Goal: Task Accomplishment & Management: Complete application form

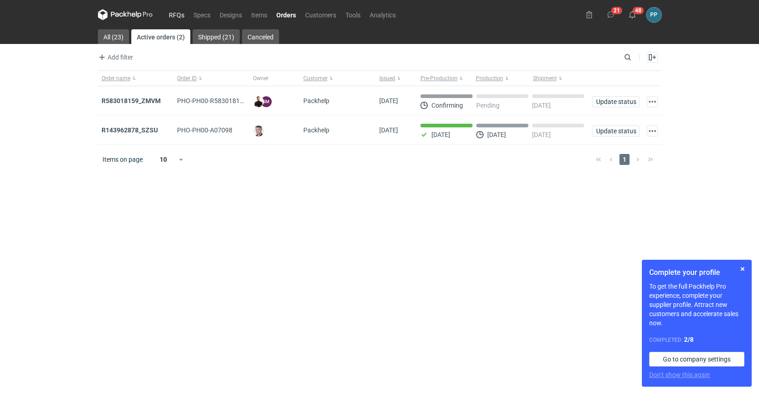
click at [175, 14] on link "RFQs" at bounding box center [176, 14] width 25 height 11
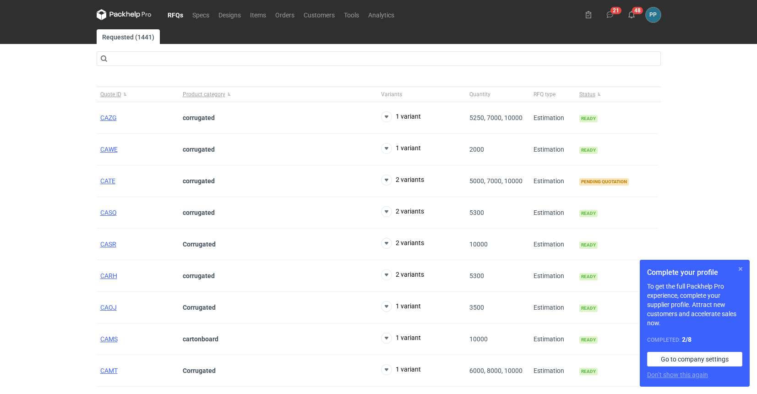
click at [742, 269] on button "button" at bounding box center [740, 268] width 11 height 11
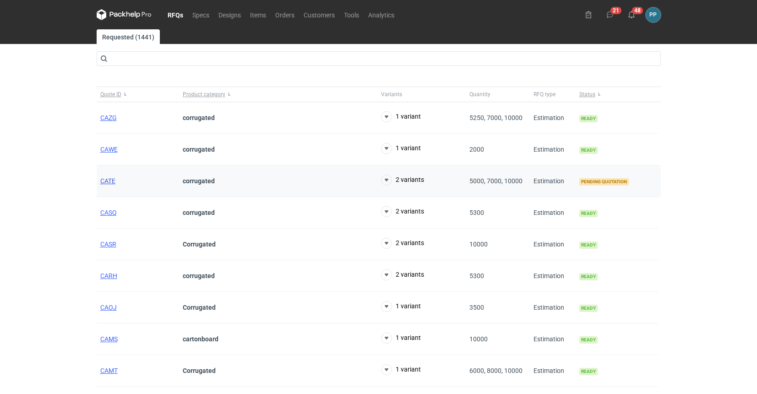
scroll to position [0, 1]
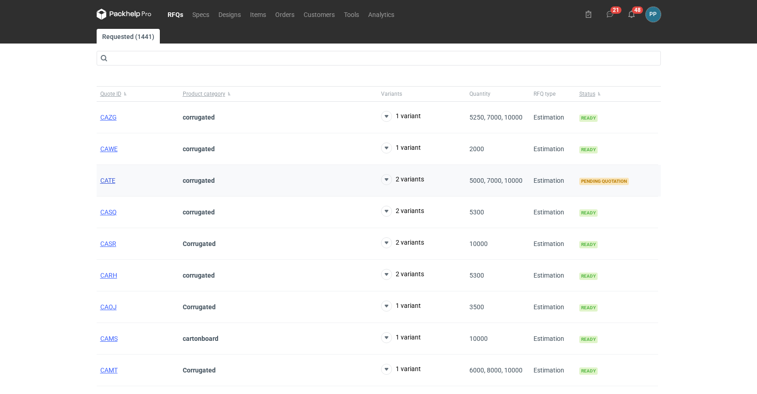
click at [101, 183] on span "CATE" at bounding box center [107, 180] width 15 height 7
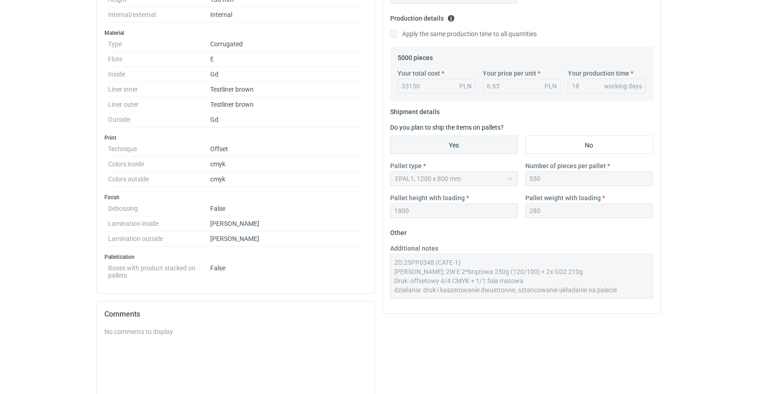
scroll to position [276, 0]
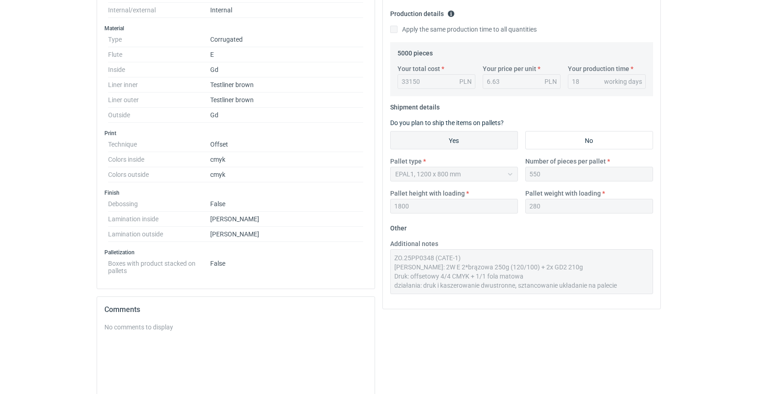
click at [645, 312] on div "Your quote This RFQ is a request for quote estimation . This means it's a reque…" at bounding box center [522, 172] width 286 height 687
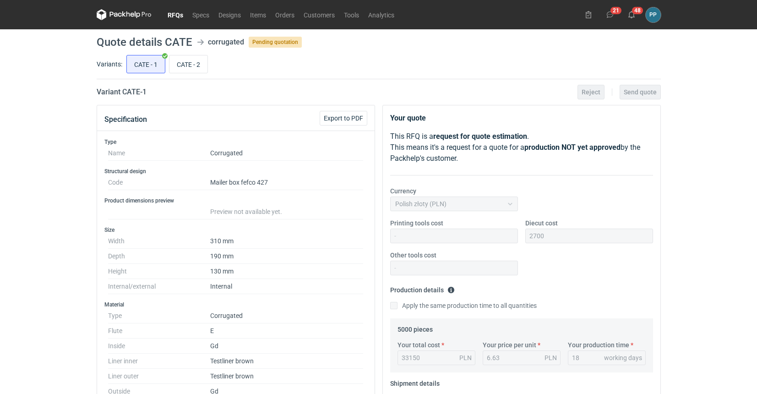
scroll to position [0, 0]
click at [193, 62] on input "CATE - 2" at bounding box center [188, 63] width 38 height 17
radio input "true"
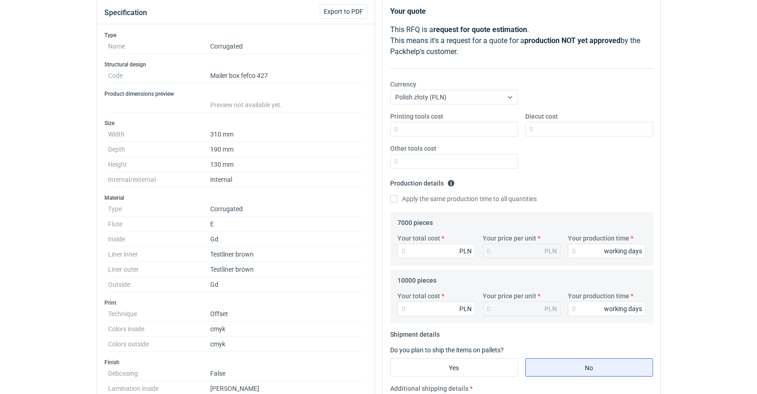
scroll to position [123, 0]
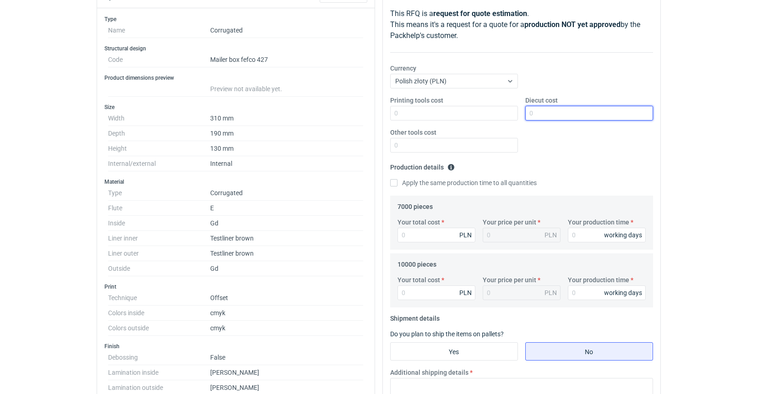
click at [587, 113] on input "Diecut cost" at bounding box center [589, 113] width 128 height 15
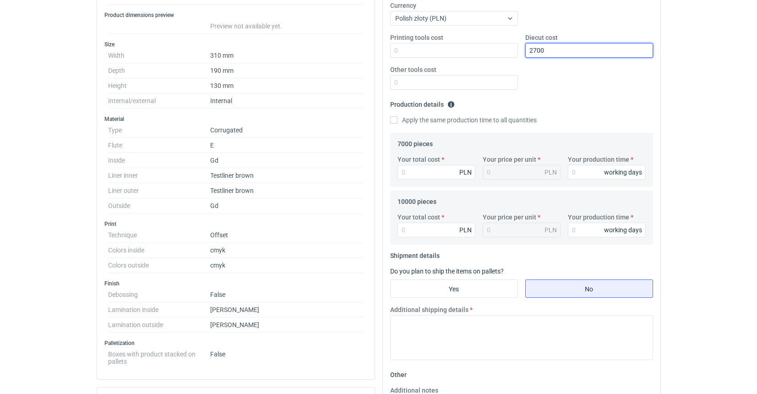
scroll to position [186, 0]
type input "2700"
click at [453, 286] on input "Yes" at bounding box center [453, 287] width 127 height 17
radio input "true"
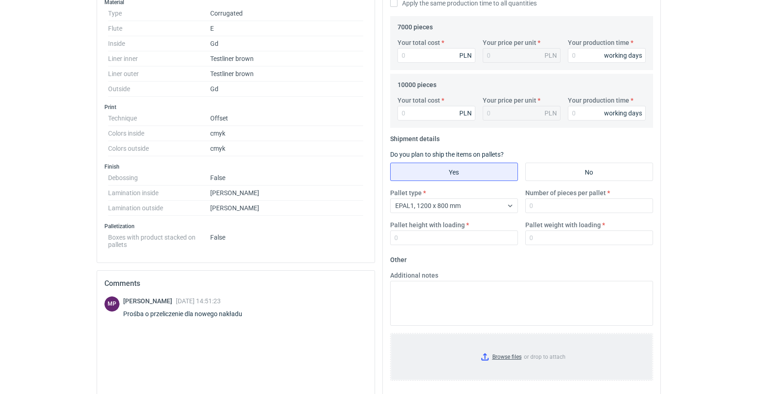
scroll to position [305, 0]
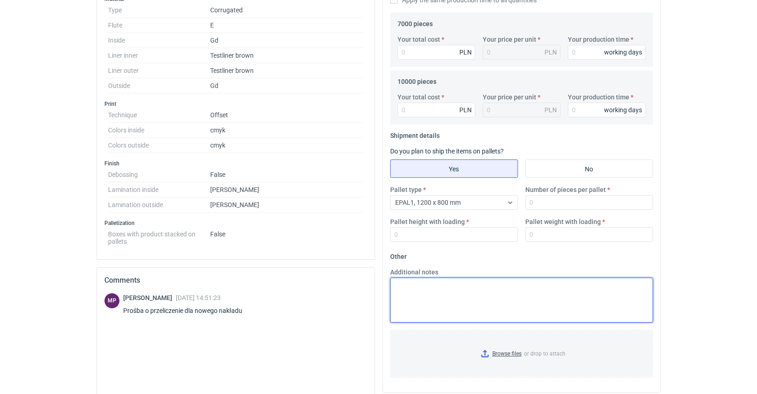
click at [406, 286] on textarea "Additional notes" at bounding box center [521, 299] width 263 height 45
paste textarea "ZO.25PP0348 (CATE-1) [PERSON_NAME]: 2W E 2*brązowa 250g (120/100) + 2x GD2 210g…"
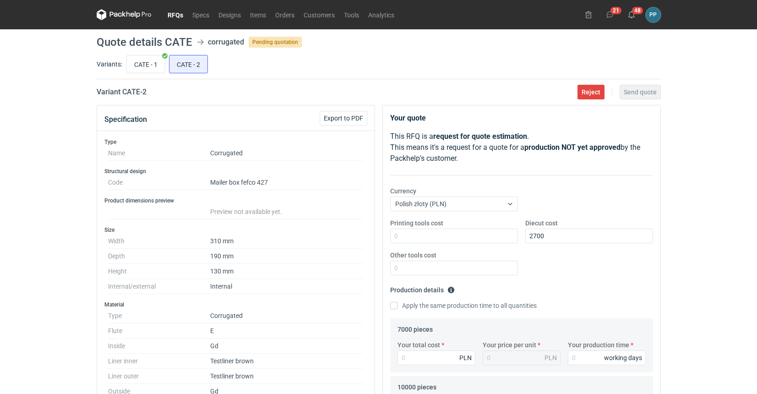
scroll to position [0, 0]
type textarea "ZO.25PP0348 (CATE-1) [PERSON_NAME]: 2W E 2*brązowa 250g (120/100) + 2x GD2 210g…"
click at [154, 68] on input "CATE - 1" at bounding box center [146, 63] width 38 height 17
radio input "true"
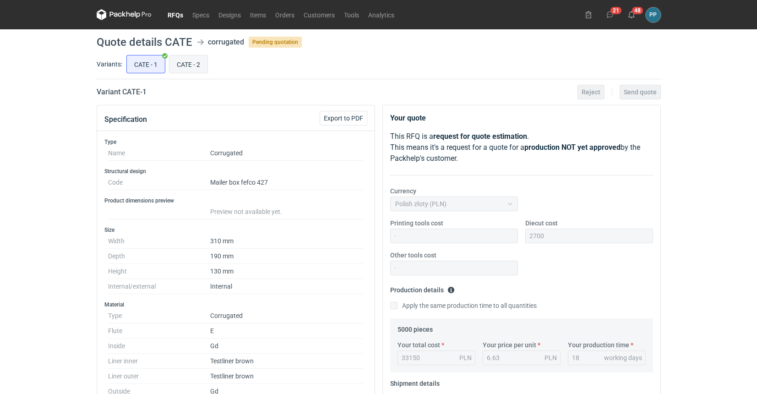
click at [196, 65] on input "CATE - 2" at bounding box center [188, 63] width 38 height 17
radio input "true"
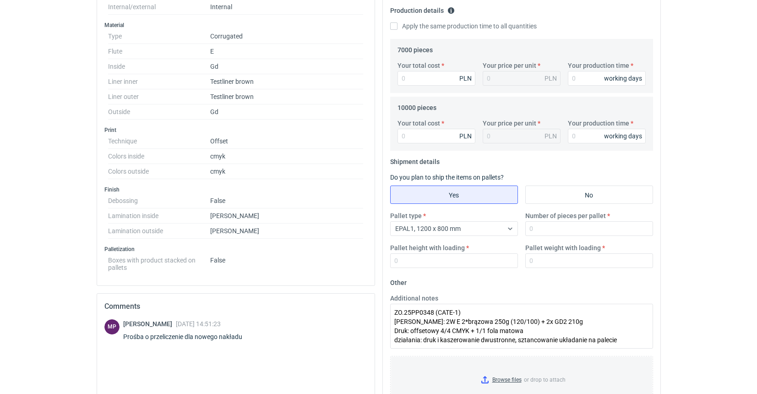
scroll to position [281, 0]
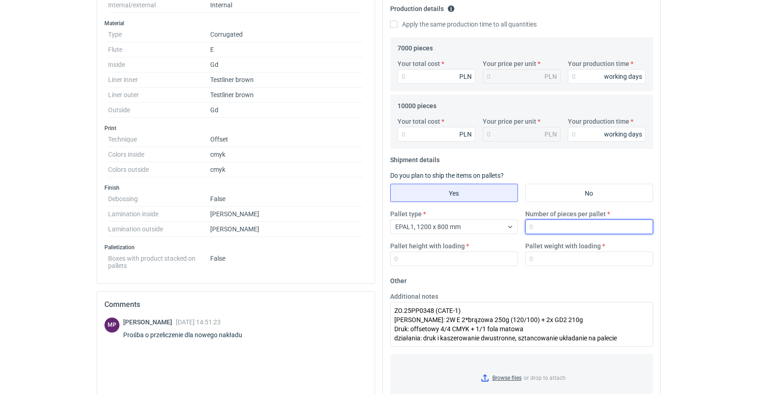
click at [544, 229] on input "Number of pieces per pallet" at bounding box center [589, 226] width 128 height 15
type input "550"
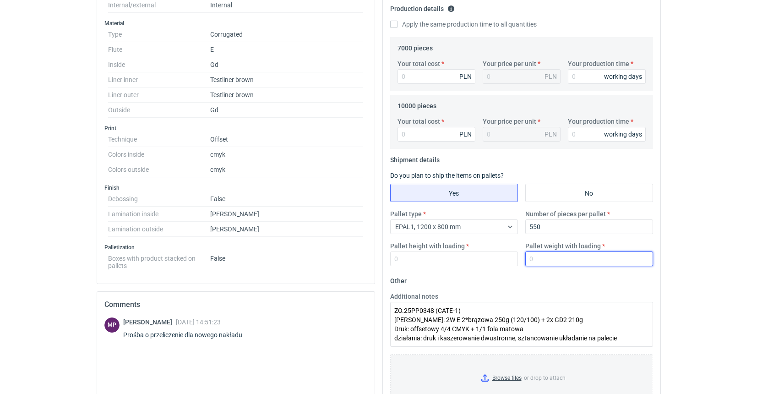
click at [541, 254] on input "Pallet weight with loading" at bounding box center [589, 258] width 128 height 15
type input "280"
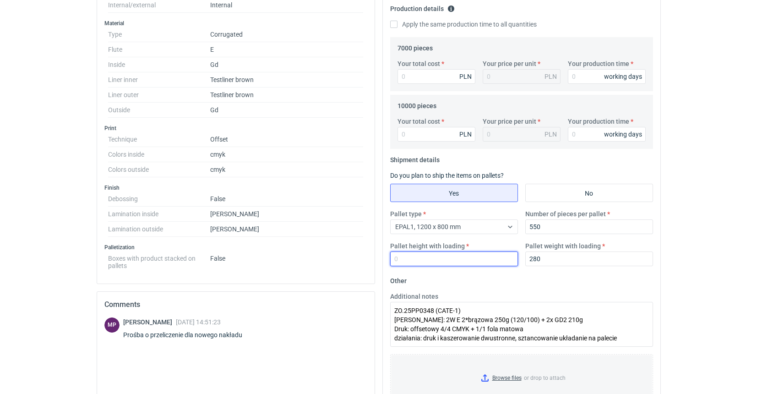
click at [487, 256] on input "Pallet height with loading" at bounding box center [454, 258] width 128 height 15
type input "1800"
click at [395, 24] on input "Apply the same production time to all quantities" at bounding box center [393, 24] width 7 height 7
checkbox input "true"
click at [427, 78] on input "Your total cost" at bounding box center [436, 76] width 78 height 15
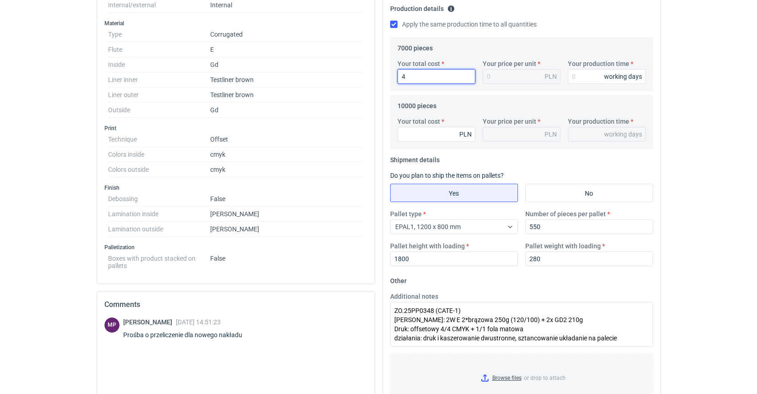
type input "42"
type input "0.01"
type input "4200"
type input "0.6"
type input "42000"
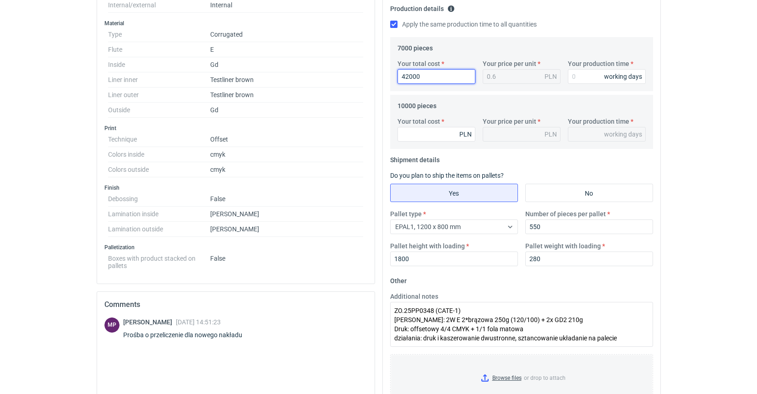
type input "6"
type input "42000"
click at [422, 135] on input "Your total cost" at bounding box center [436, 134] width 78 height 15
type input "56900"
type input "5.69"
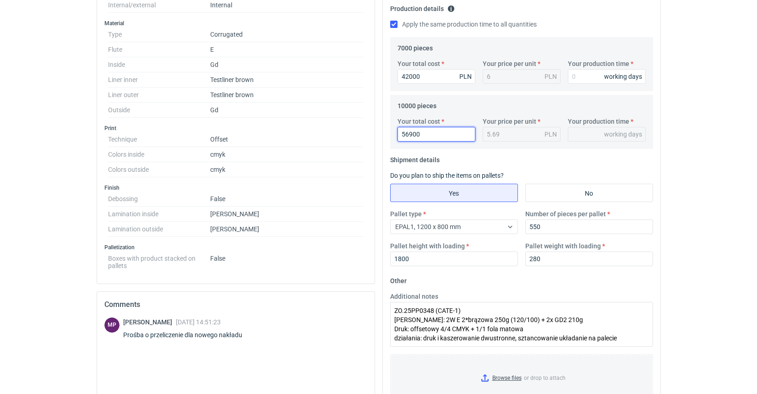
type input "56900"
click at [497, 161] on fieldset "Shipment details Do you plan to ship the items on pallets? Yes No Pallet type E…" at bounding box center [521, 212] width 263 height 121
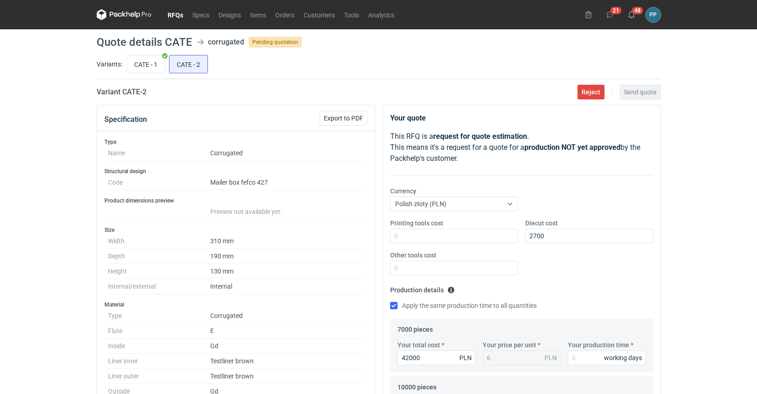
scroll to position [0, 0]
click at [146, 65] on input "CATE - 1" at bounding box center [146, 63] width 38 height 17
radio input "true"
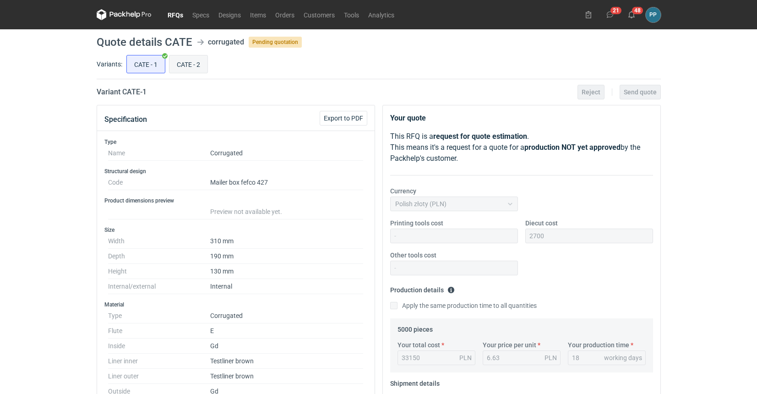
click at [180, 64] on input "CATE - 2" at bounding box center [188, 63] width 38 height 17
radio input "true"
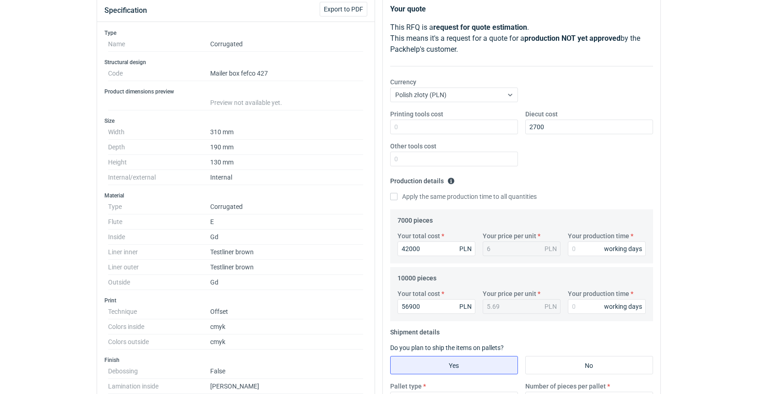
scroll to position [117, 0]
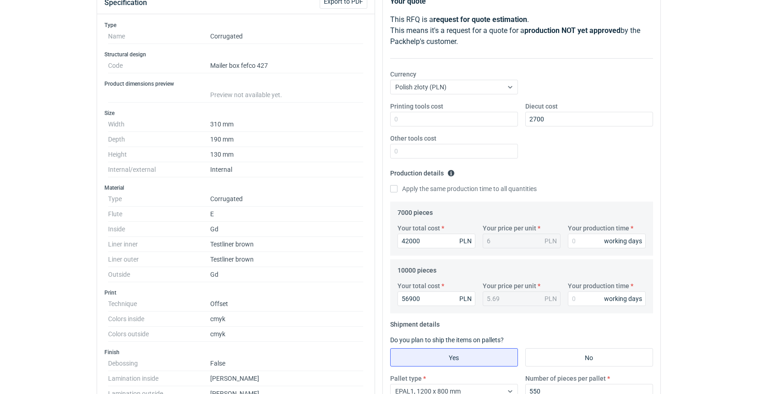
click at [398, 190] on label "Apply the same production time to all quantities" at bounding box center [463, 188] width 146 height 9
click at [397, 190] on input "Apply the same production time to all quantities" at bounding box center [393, 188] width 7 height 7
checkbox input "true"
click at [586, 245] on input "Your production time" at bounding box center [607, 240] width 78 height 15
type input "1"
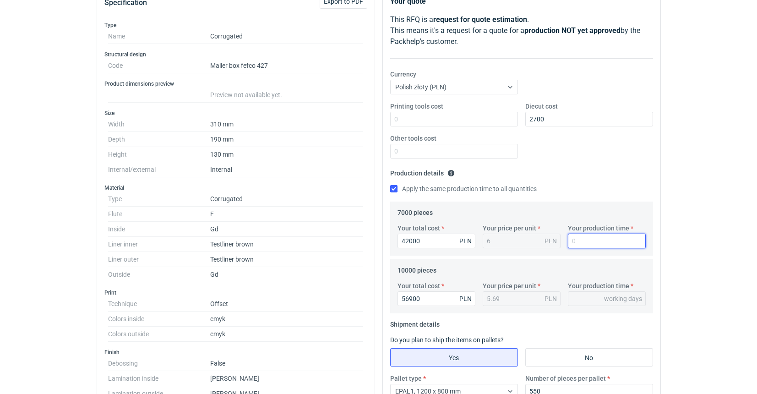
type input "1"
type input "18"
click at [572, 262] on div "10000 pieces Your total cost 56900 PLN Your price per unit 5.69 PLN Your produc…" at bounding box center [521, 286] width 263 height 54
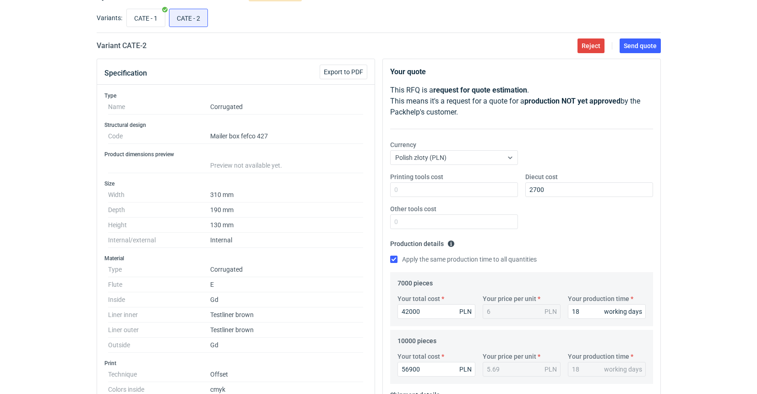
scroll to position [43, 0]
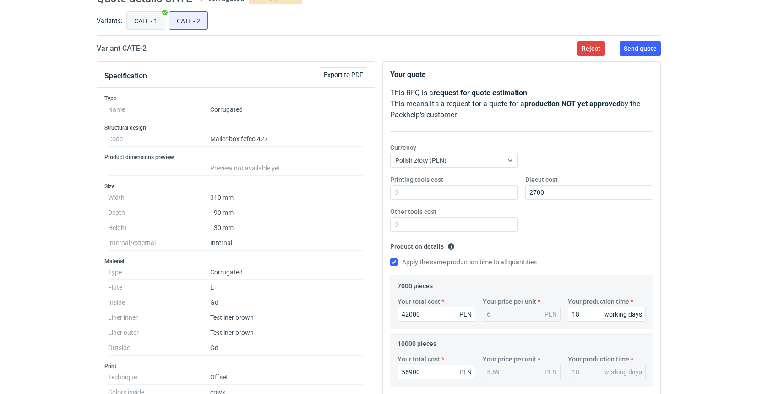
click at [150, 25] on input "CATE - 1" at bounding box center [146, 20] width 38 height 17
radio input "true"
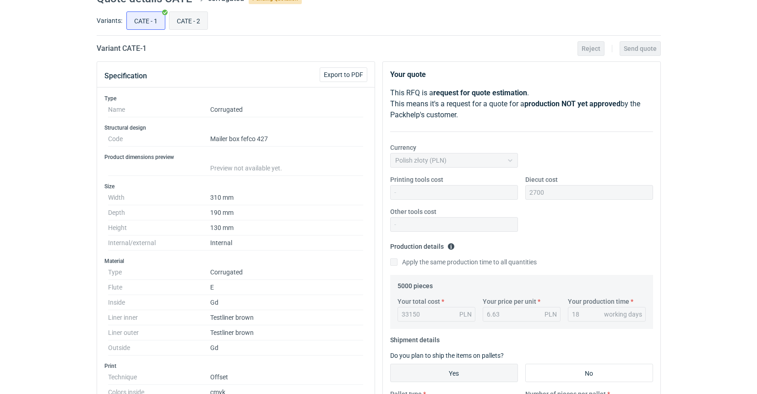
click at [181, 22] on input "CATE - 2" at bounding box center [188, 20] width 38 height 17
radio input "true"
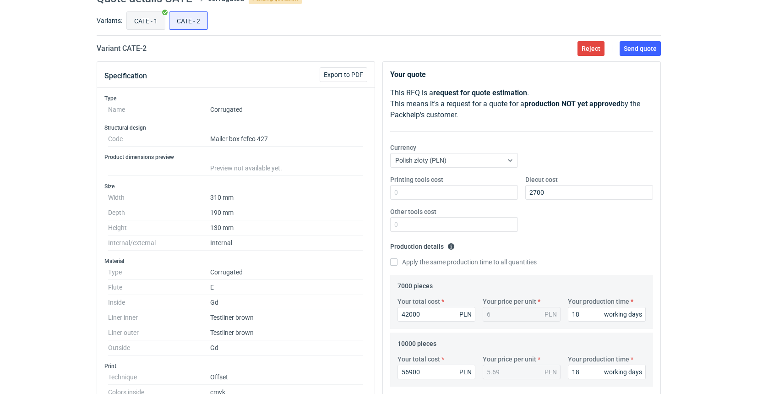
click at [135, 22] on input "CATE - 1" at bounding box center [146, 20] width 38 height 17
radio input "true"
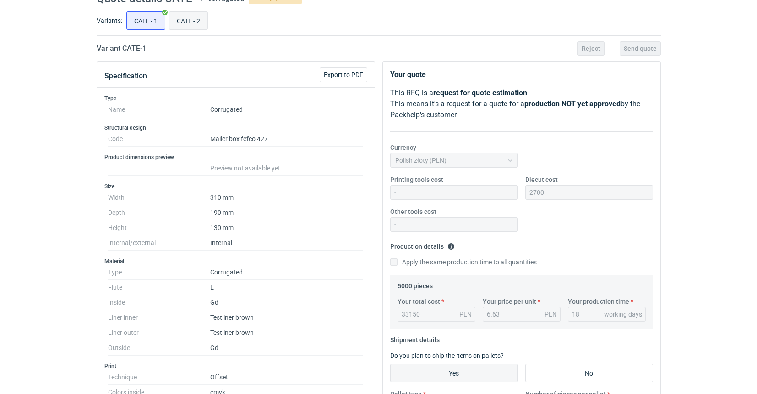
click at [182, 20] on input "CATE - 2" at bounding box center [188, 20] width 38 height 17
radio input "true"
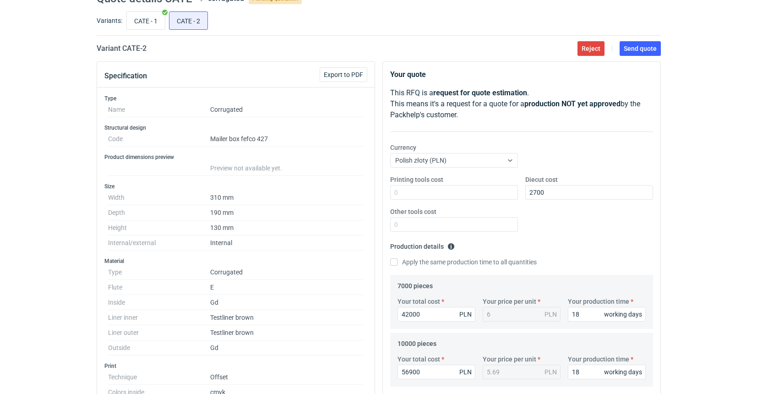
scroll to position [43, 0]
drag, startPoint x: 425, startPoint y: 314, endPoint x: 372, endPoint y: 310, distance: 53.3
type input "4"
type input "42"
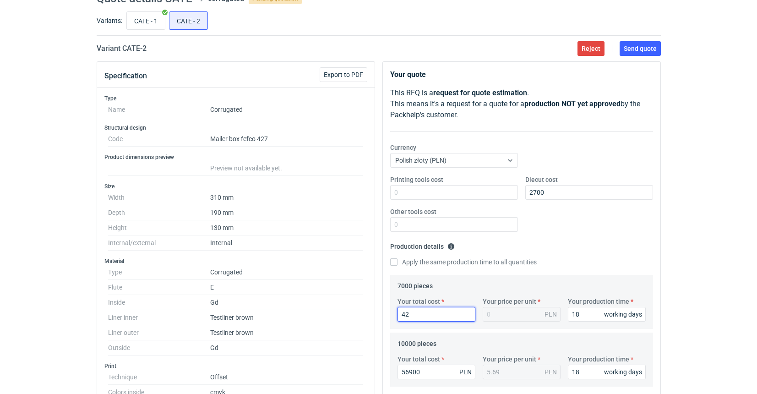
type input "0.01"
type input "42700"
type input "6.1"
click at [469, 330] on form "Production details Please provide the expected time of production in working da…" at bounding box center [521, 314] width 263 height 151
drag, startPoint x: 428, startPoint y: 315, endPoint x: 409, endPoint y: 312, distance: 18.7
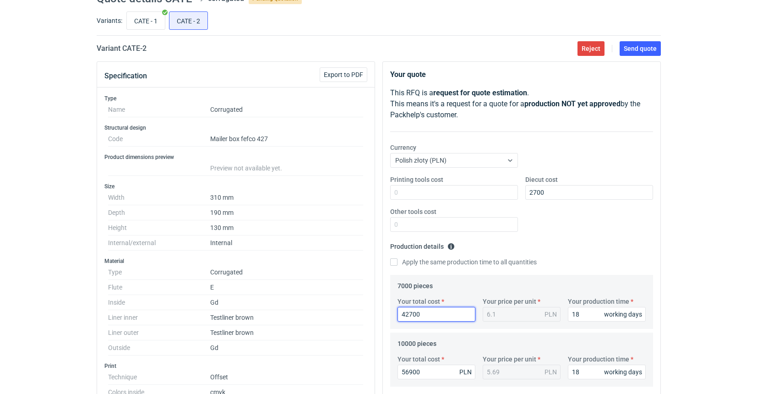
click at [409, 312] on input "42700" at bounding box center [436, 314] width 78 height 15
type input "4256"
type input "0.61"
type input "42560"
type input "6.08"
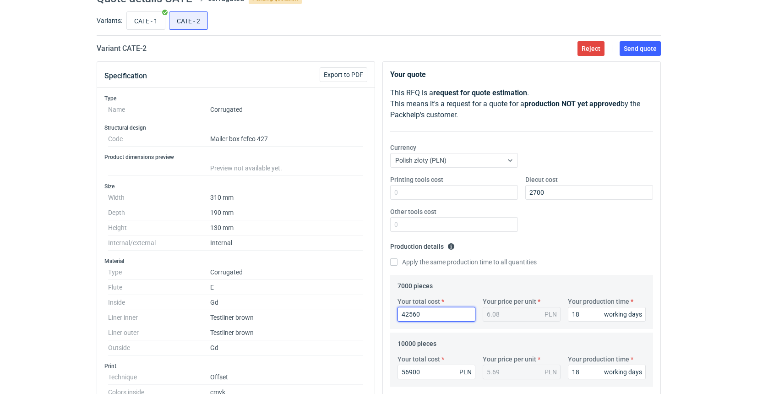
type input "42560"
click at [500, 337] on fieldset "10000 pieces Your total cost 56900 PLN Your price per unit 5.69 PLN Your produc…" at bounding box center [521, 361] width 248 height 50
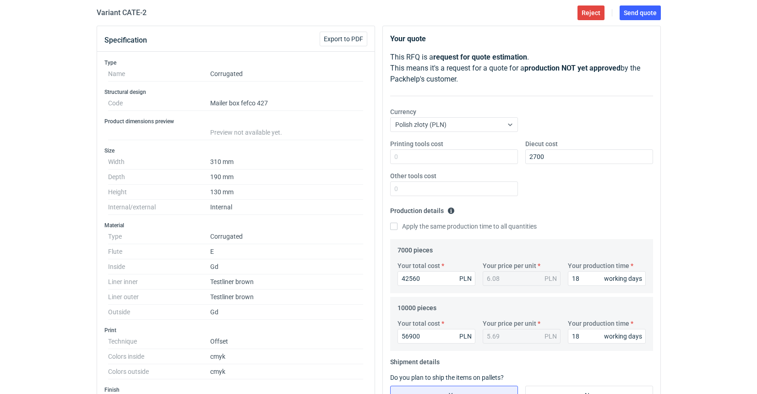
scroll to position [80, 0]
drag, startPoint x: 425, startPoint y: 335, endPoint x: 393, endPoint y: 333, distance: 32.1
click at [394, 333] on div "Your total cost 56900 PLN" at bounding box center [436, 330] width 85 height 25
type input "57"
type input "0.01"
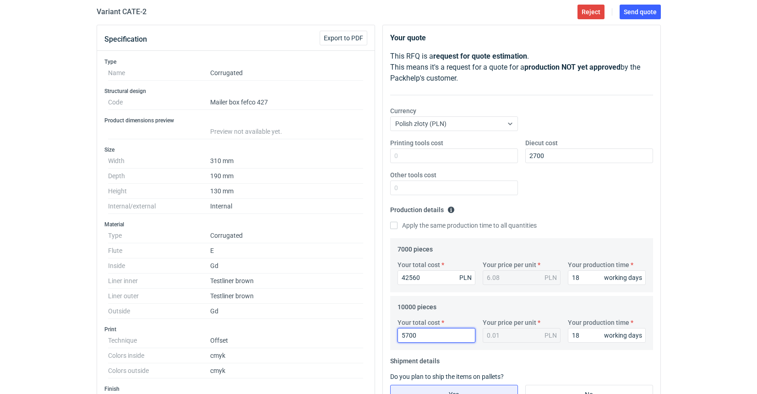
type input "57000"
type input "5.7"
type input "57000"
click at [504, 332] on div "5.7 PLN" at bounding box center [521, 335] width 78 height 15
click at [499, 333] on div "5.7 PLN" at bounding box center [521, 335] width 78 height 15
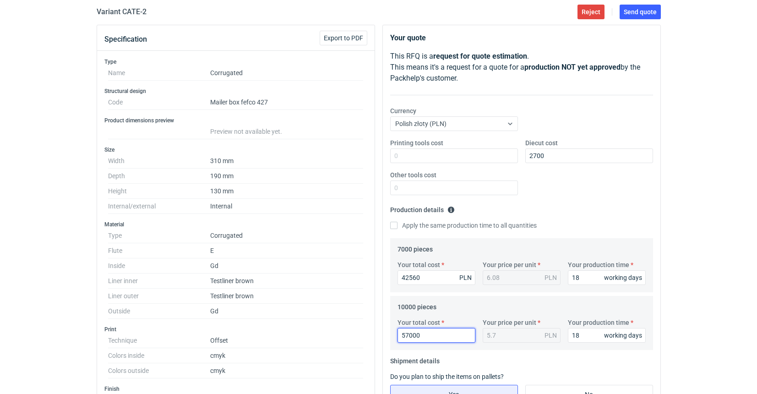
click at [425, 338] on input "57000" at bounding box center [436, 335] width 78 height 15
click at [396, 225] on input "Apply the same production time to all quantities" at bounding box center [393, 225] width 7 height 7
checkbox input "true"
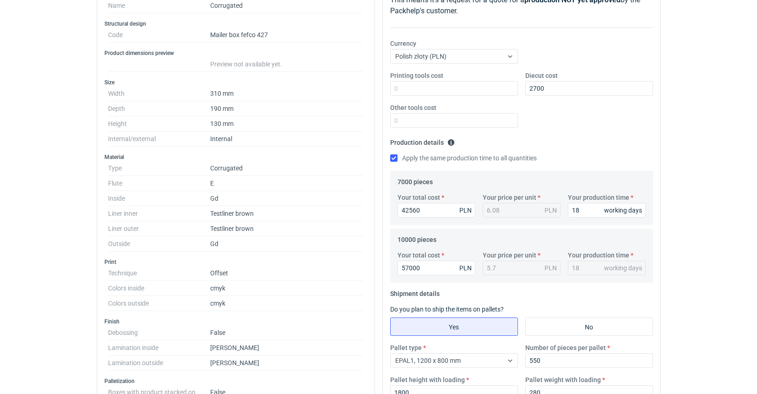
scroll to position [147, 0]
drag, startPoint x: 425, startPoint y: 207, endPoint x: 408, endPoint y: 208, distance: 16.5
click at [408, 208] on input "42560" at bounding box center [436, 210] width 78 height 15
type input "4235"
type input "0.61"
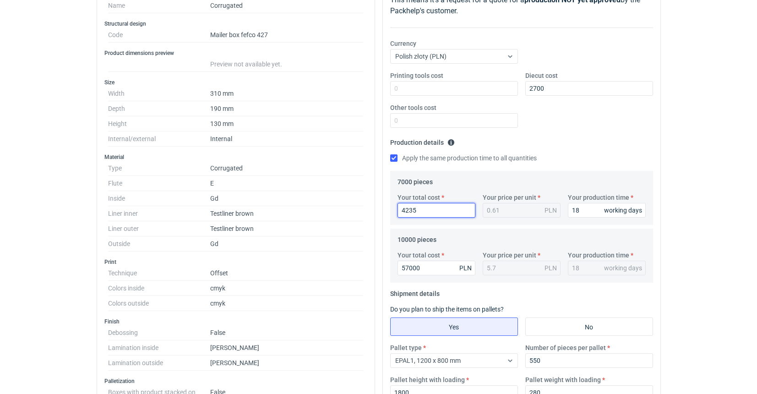
type input "42350"
type input "6.05"
type input "42350"
click at [418, 222] on div "Your total cost 42350 PLN Your price per unit 6.05 PLN Your production time 18 …" at bounding box center [521, 209] width 255 height 32
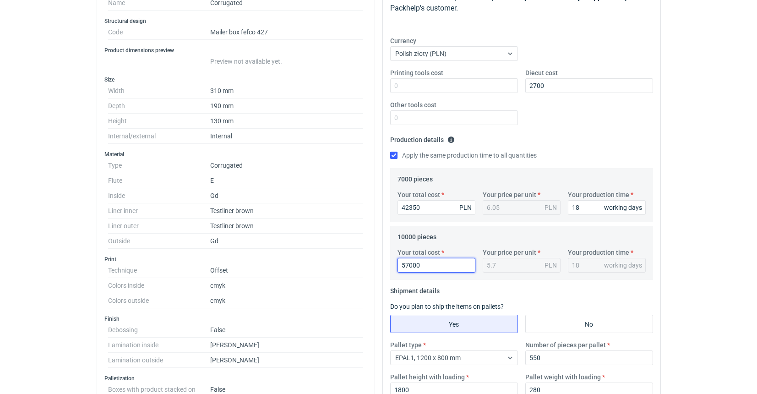
click at [411, 265] on input "57000" at bounding box center [436, 265] width 78 height 15
type input "57200"
type input "5.72"
type input "57200"
click at [517, 287] on fieldset "Shipment details Do you plan to ship the items on pallets? Yes No Pallet type E…" at bounding box center [521, 343] width 263 height 121
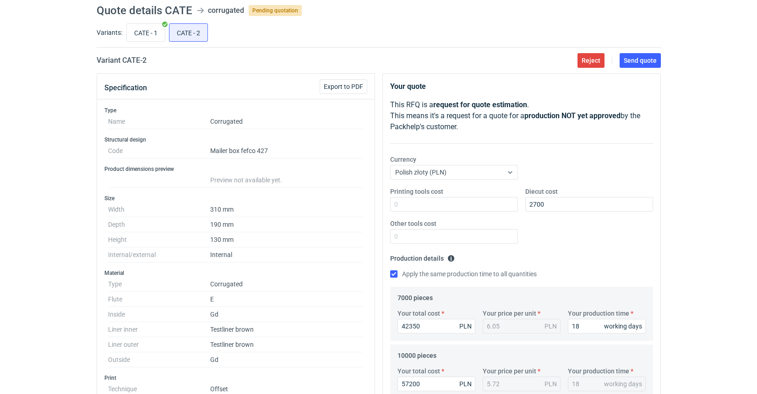
scroll to position [27, 0]
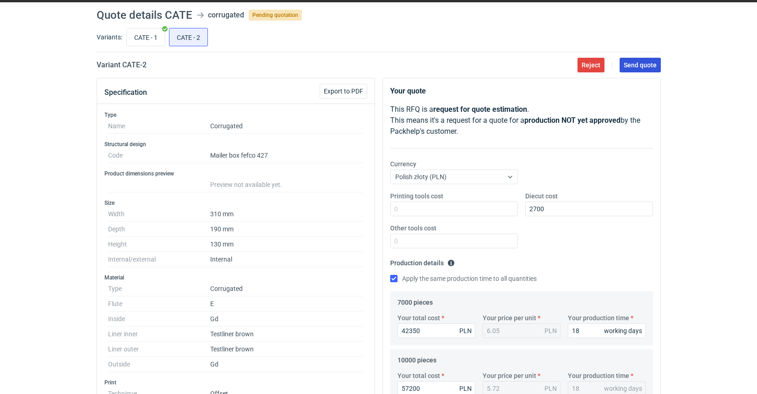
click at [637, 65] on span "Send quote" at bounding box center [639, 65] width 33 height 6
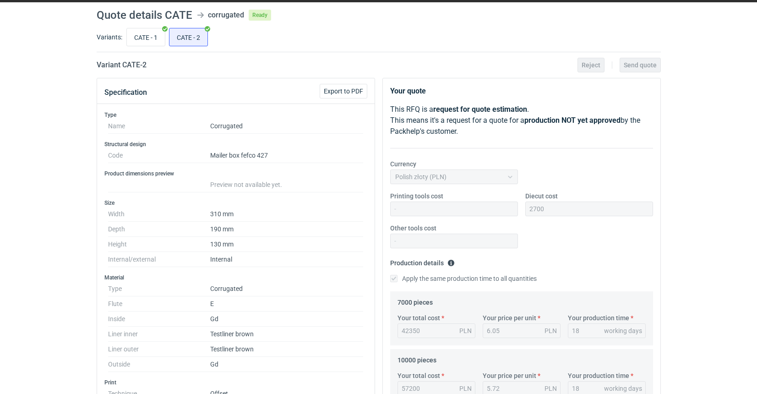
scroll to position [27, 0]
